Goal: Complete application form

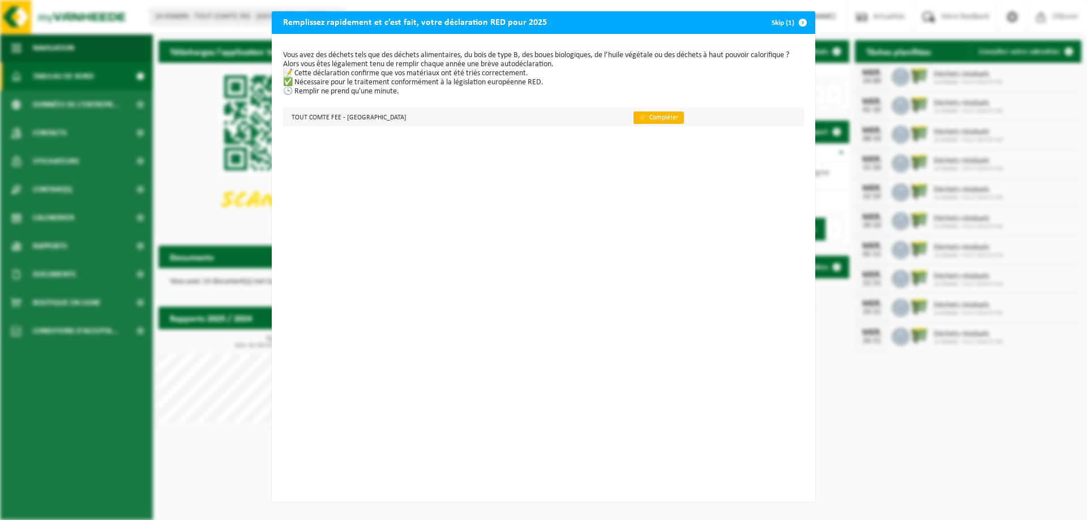
click at [642, 118] on link "👉 Compléter" at bounding box center [659, 118] width 50 height 12
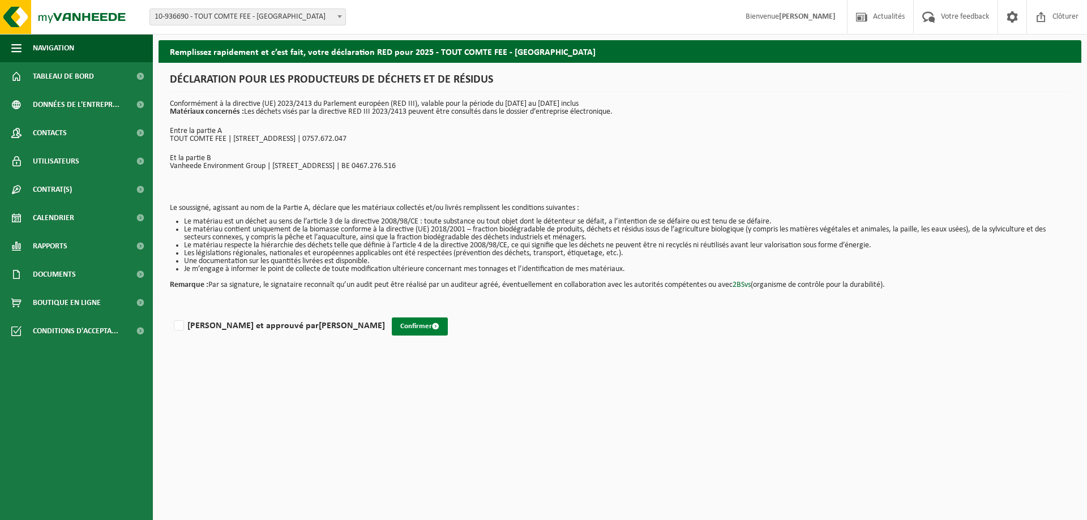
click at [392, 321] on button "Confirmer" at bounding box center [420, 327] width 56 height 18
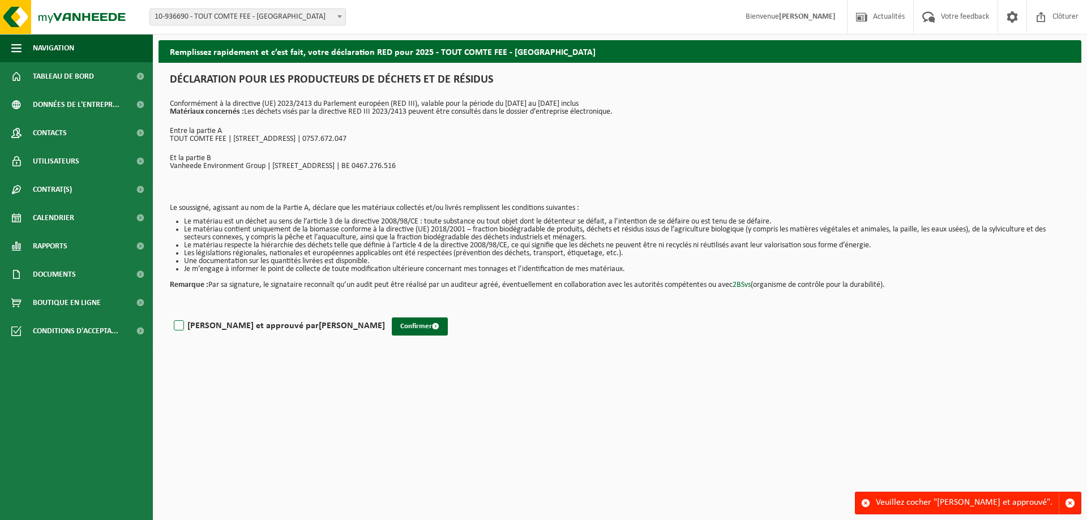
click at [178, 326] on label "Lu et approuvé par SALVATORE CATALANO" at bounding box center [278, 326] width 213 height 17
click at [385, 312] on input "Lu et approuvé par SALVATORE CATALANO" at bounding box center [385, 311] width 1 height 1
checkbox input "true"
click at [392, 324] on button "Confirmer" at bounding box center [420, 327] width 56 height 18
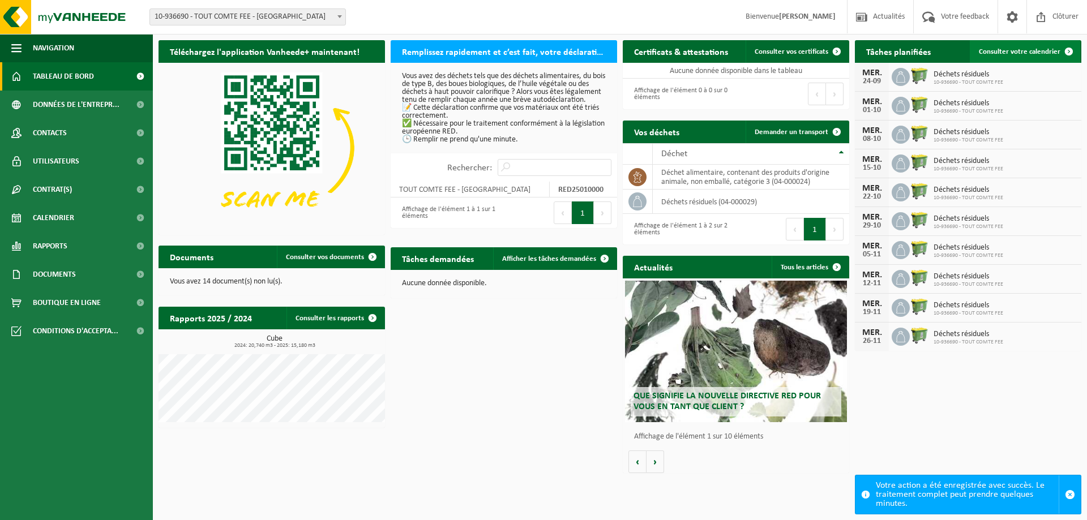
click at [1023, 54] on span "Consulter votre calendrier" at bounding box center [1020, 51] width 82 height 7
